Goal: Information Seeking & Learning: Understand process/instructions

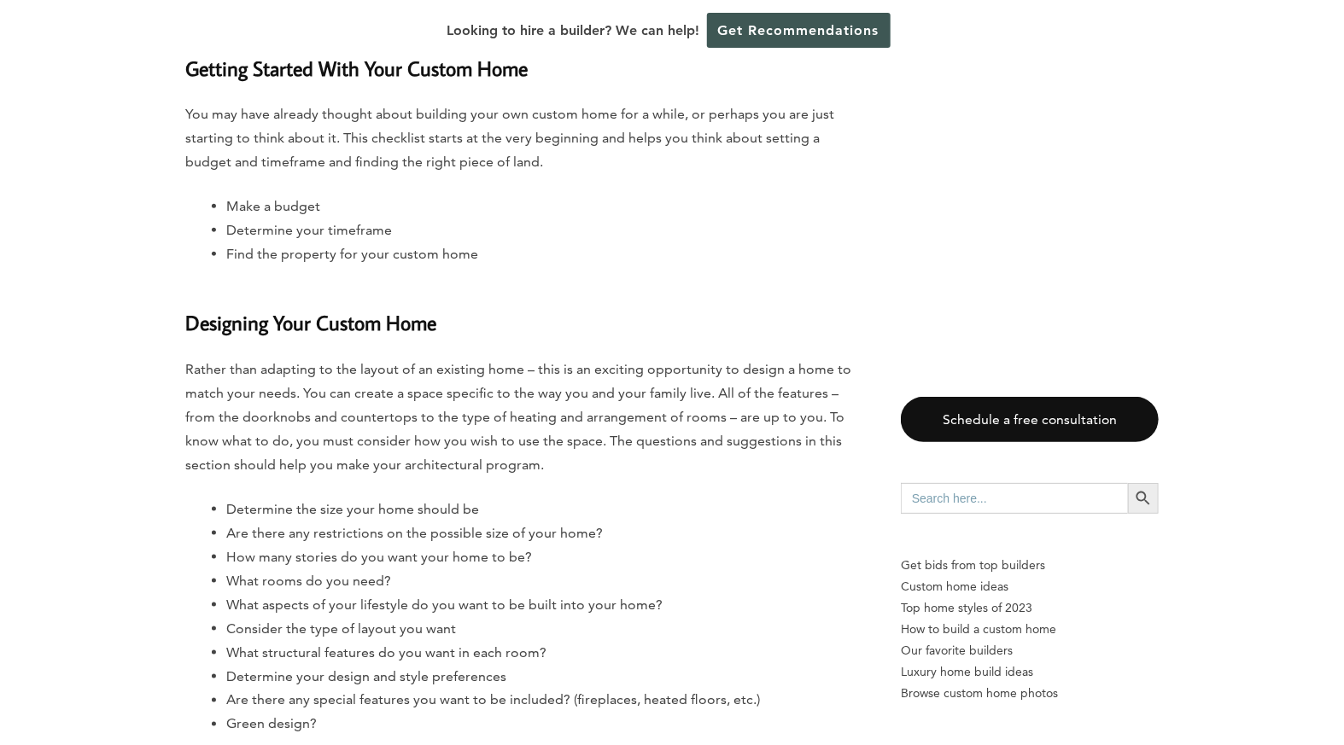
scroll to position [808, 0]
click at [384, 572] on li "What rooms do you need?" at bounding box center [546, 581] width 640 height 24
drag, startPoint x: 384, startPoint y: 572, endPoint x: 608, endPoint y: 589, distance: 224.3
click at [608, 589] on li "What rooms do you need?" at bounding box center [546, 581] width 640 height 24
drag, startPoint x: 608, startPoint y: 589, endPoint x: 732, endPoint y: 590, distance: 123.8
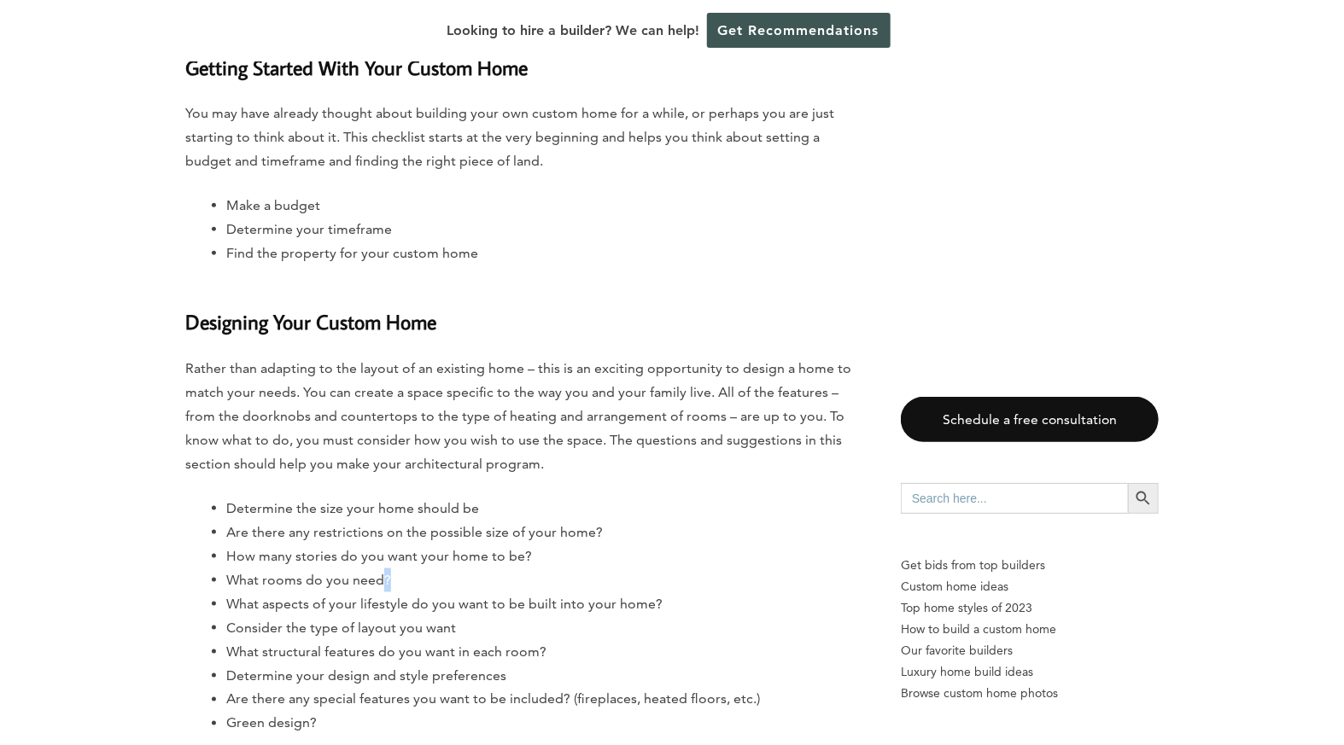
click at [732, 590] on li "What rooms do you need?" at bounding box center [546, 581] width 640 height 24
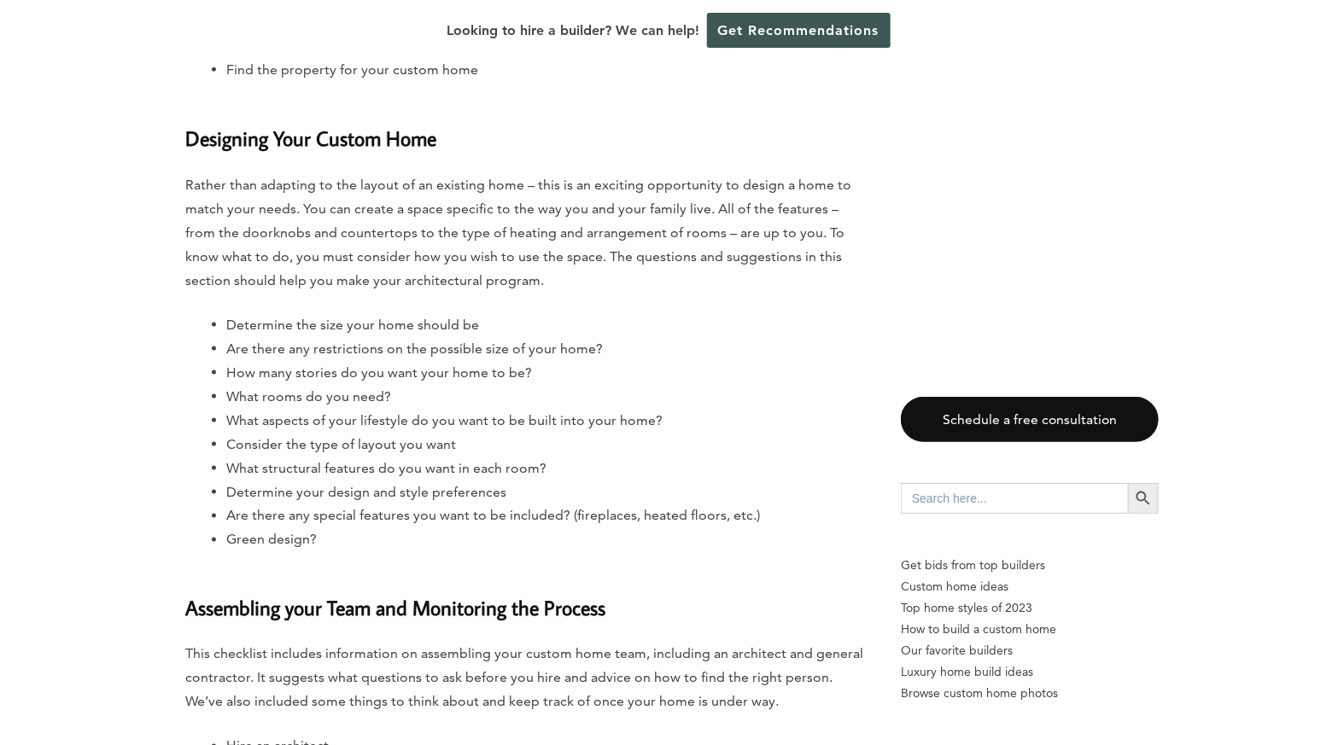
scroll to position [994, 0]
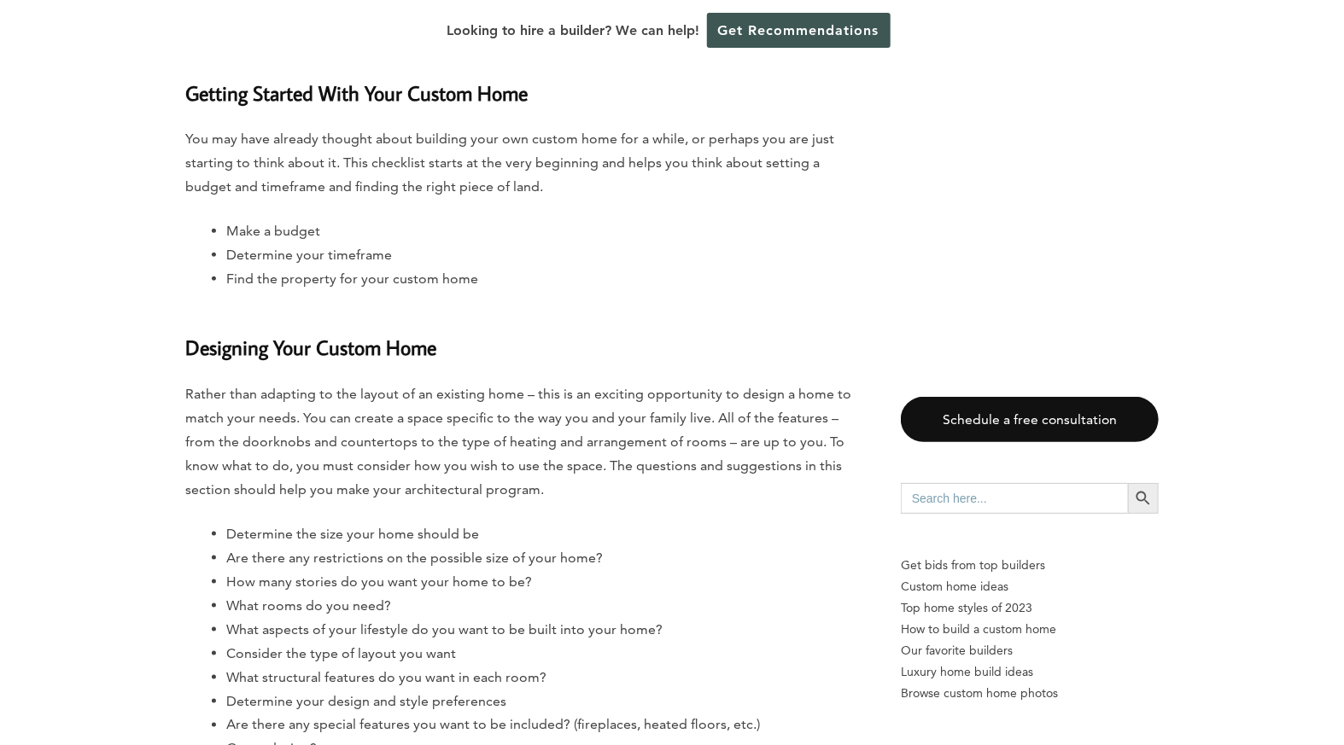
scroll to position [837, 0]
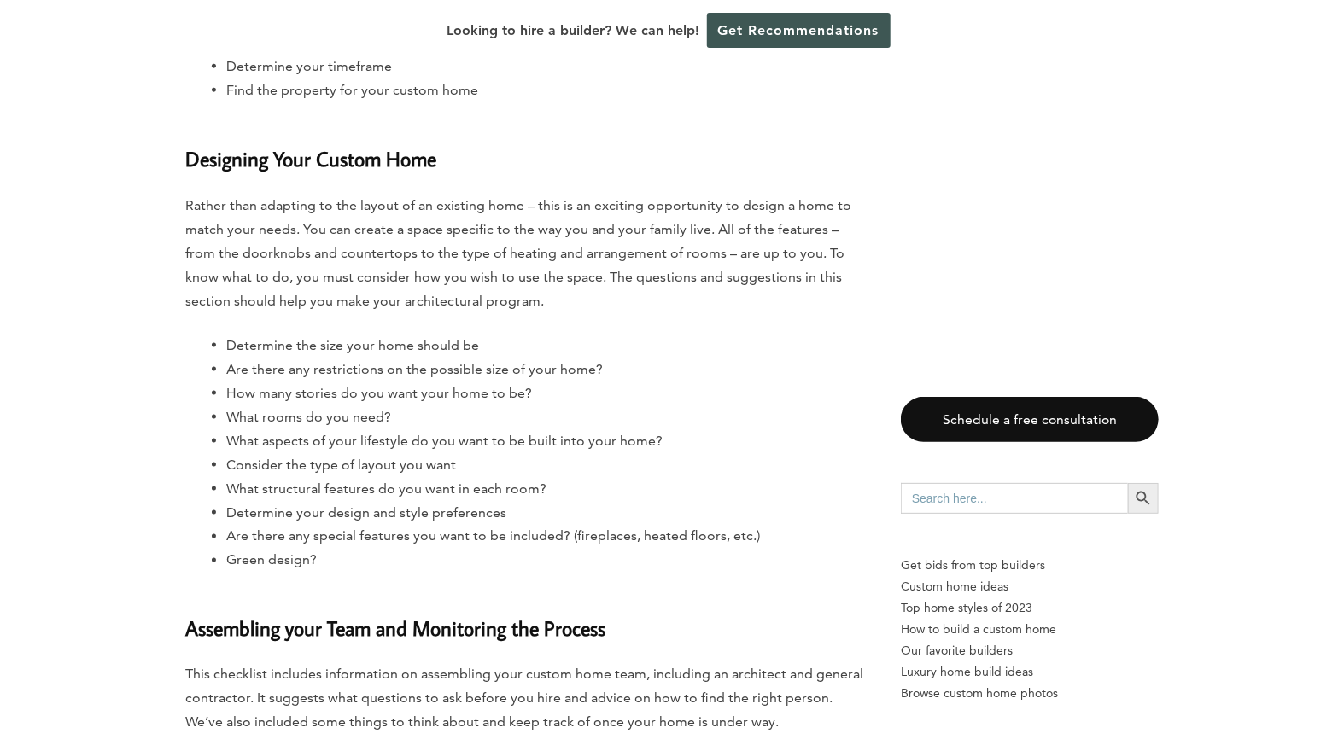
scroll to position [978, 0]
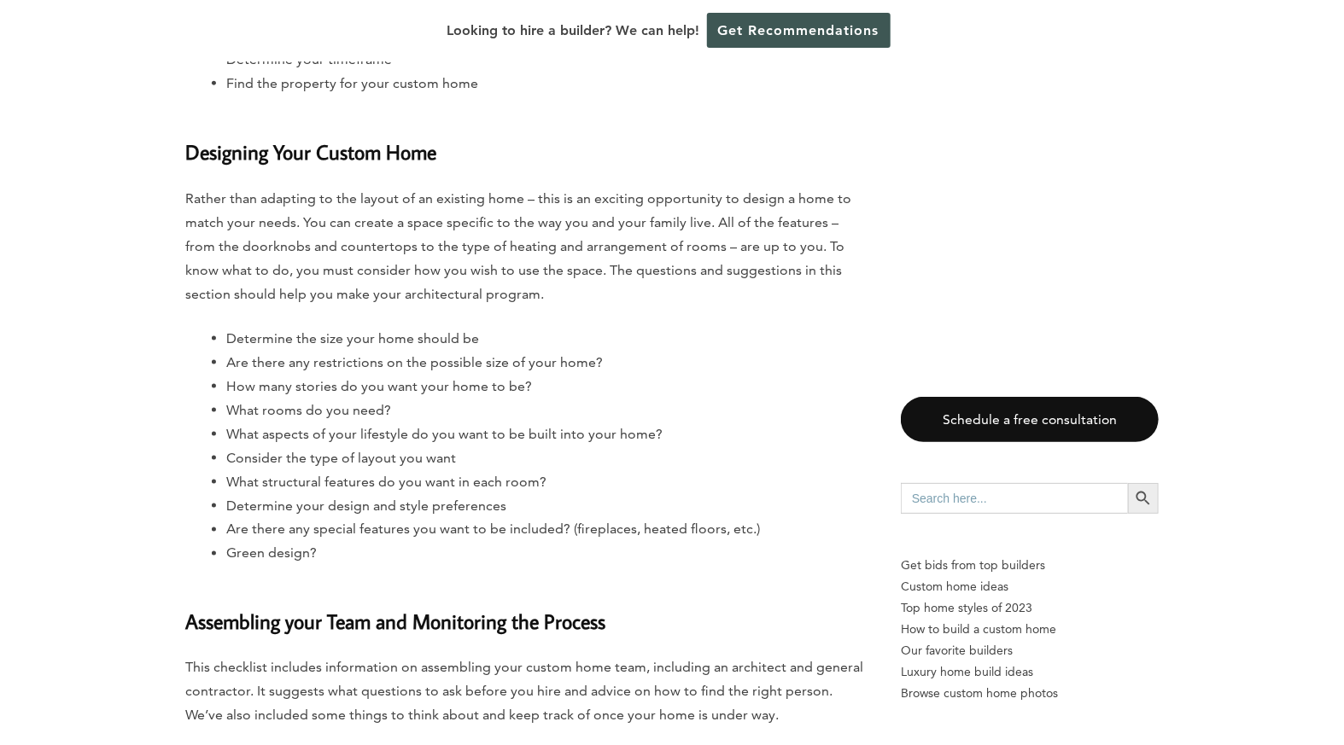
click at [324, 624] on h3 "Assembling your Team and Monitoring the Process" at bounding box center [525, 611] width 681 height 51
drag, startPoint x: 324, startPoint y: 624, endPoint x: 325, endPoint y: 564, distance: 59.8
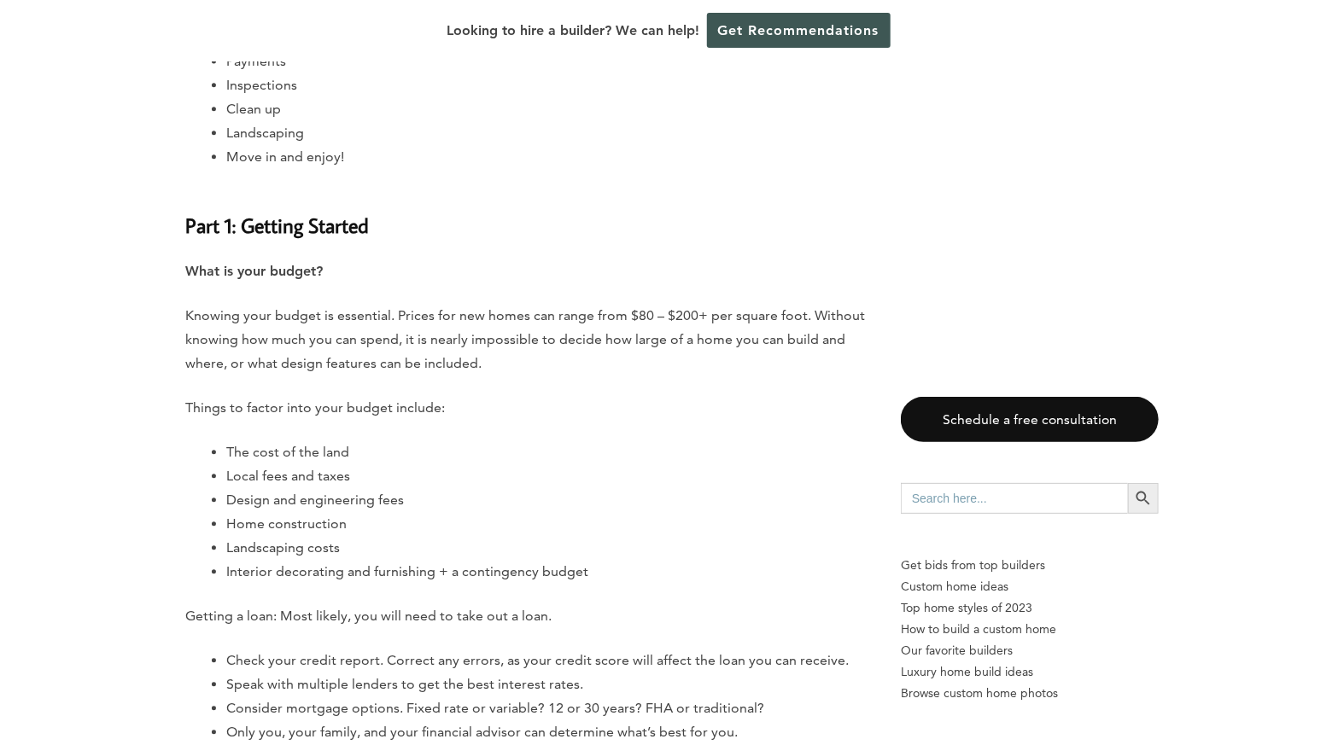
scroll to position [1820, 0]
click at [502, 574] on li "Interior decorating and furnishing + a contingency budget" at bounding box center [546, 573] width 640 height 24
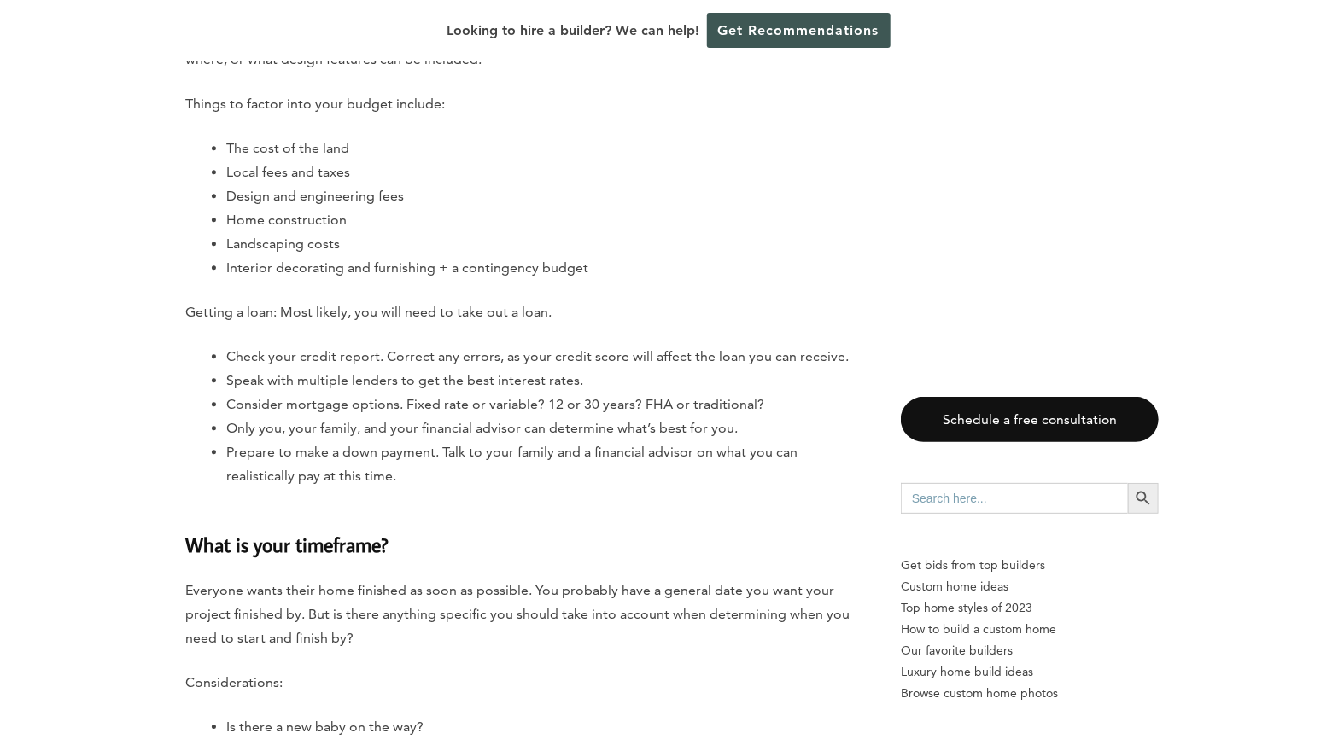
scroll to position [2126, 0]
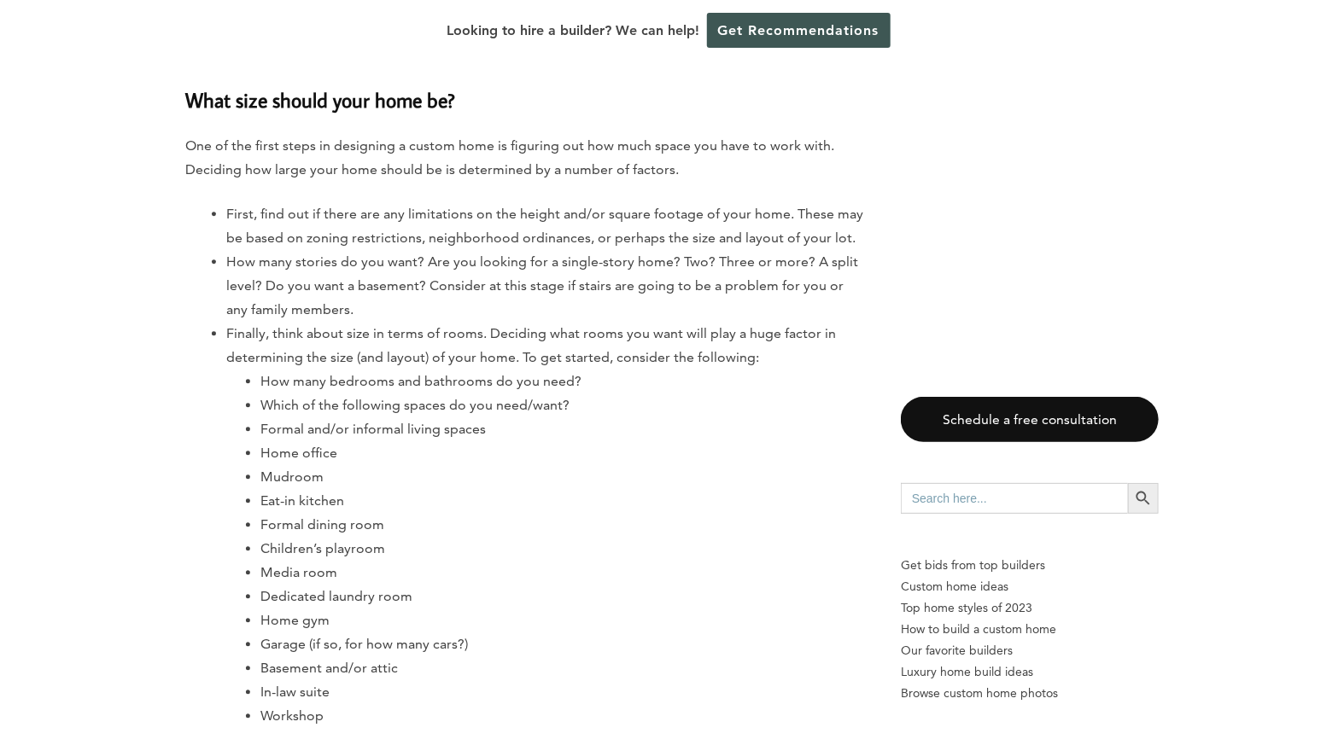
scroll to position [4809, 0]
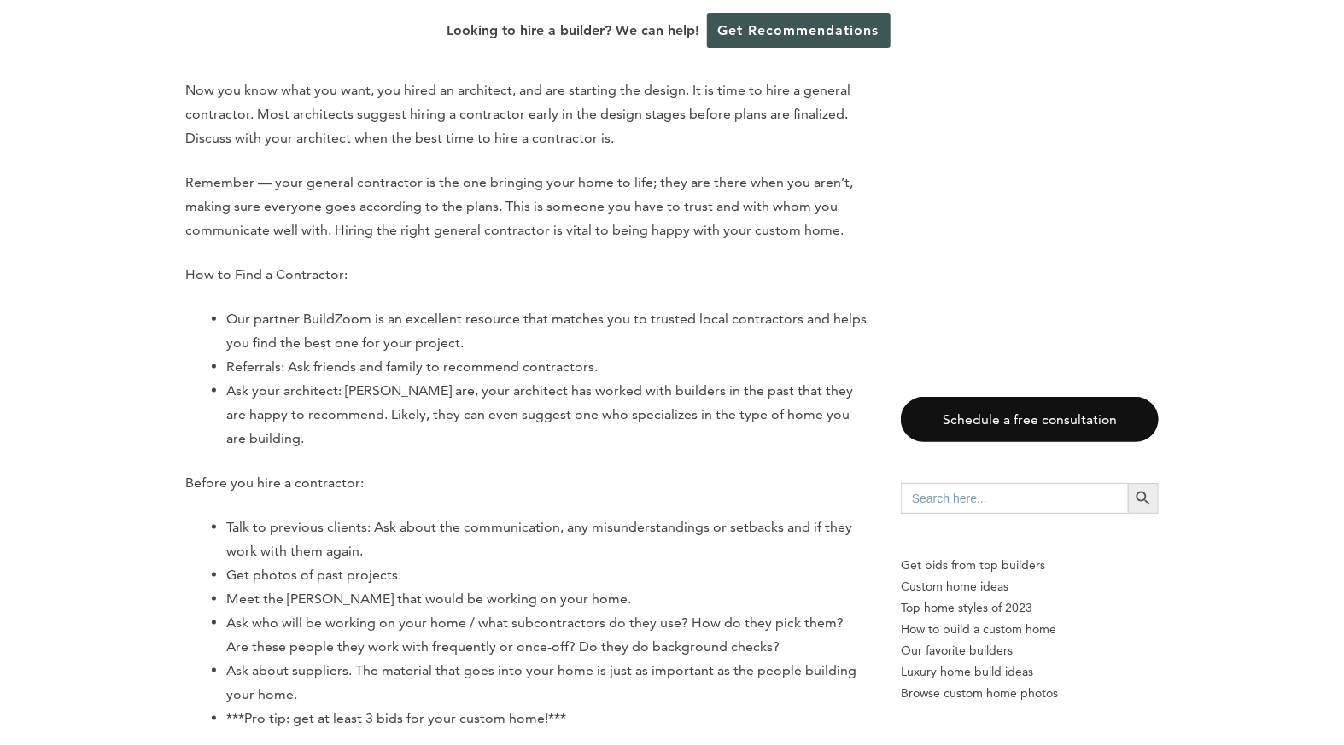
scroll to position [9847, 0]
